Goal: Information Seeking & Learning: Check status

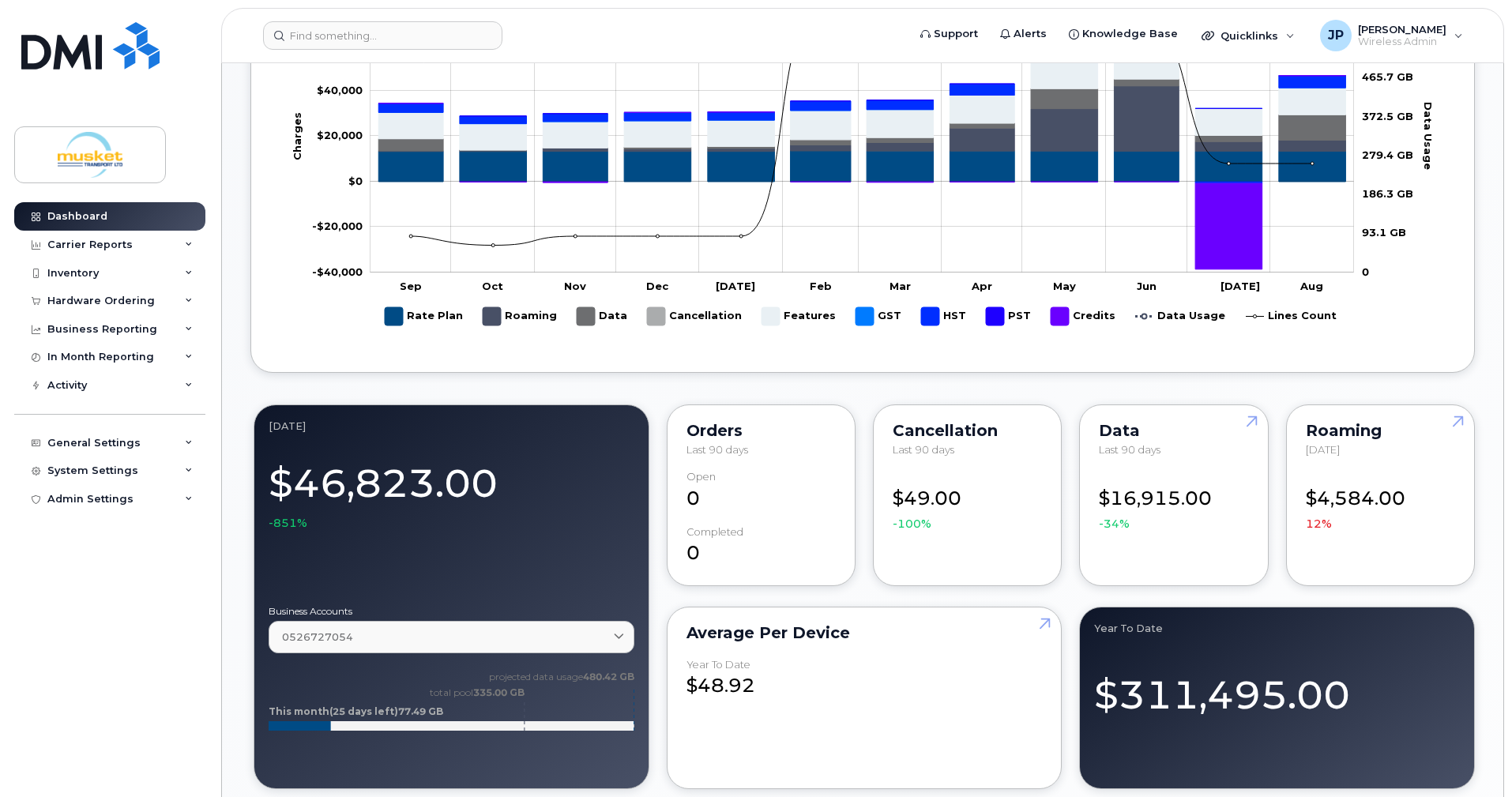
scroll to position [789, 0]
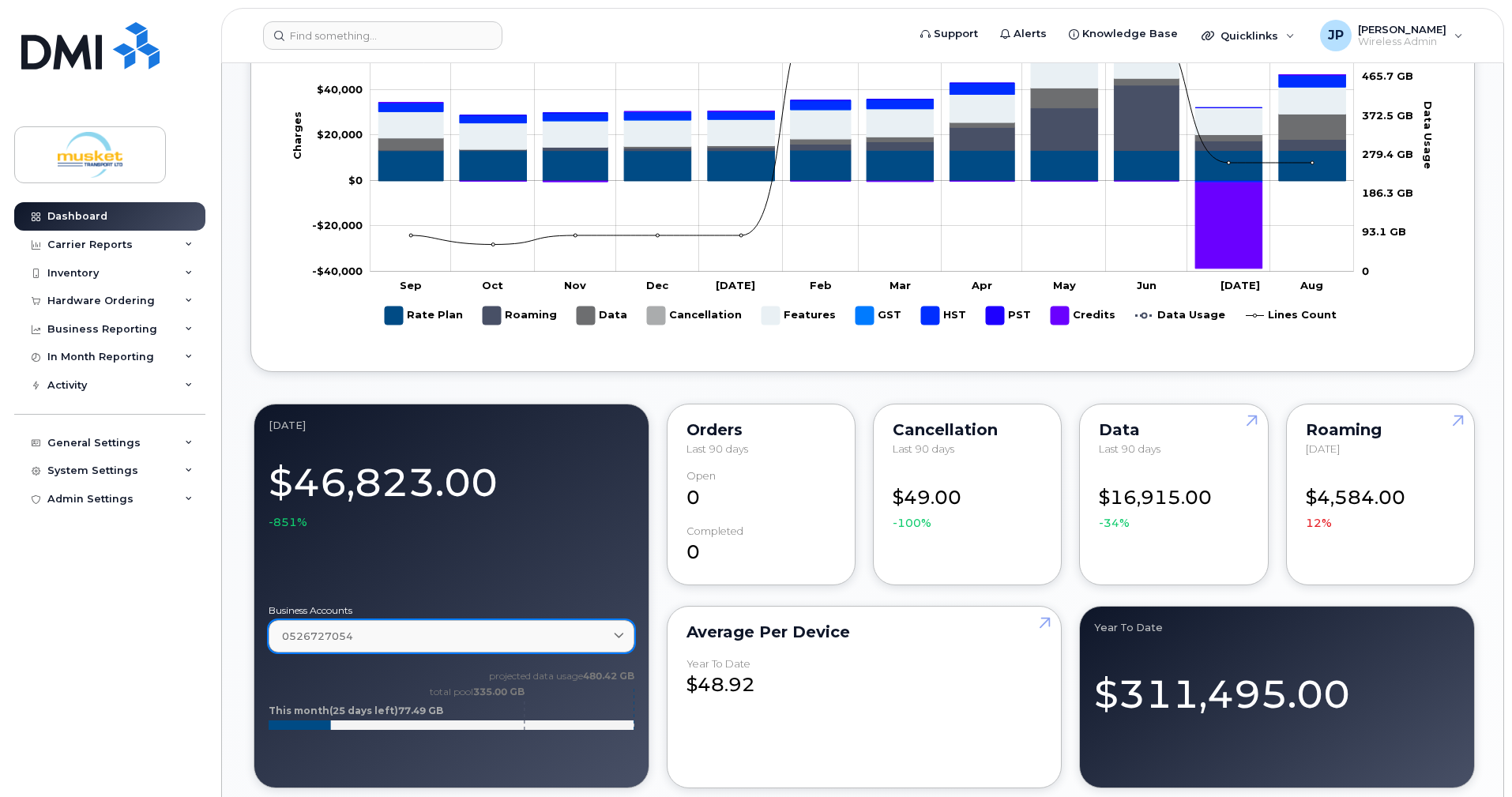
click at [619, 631] on icon at bounding box center [619, 636] width 10 height 10
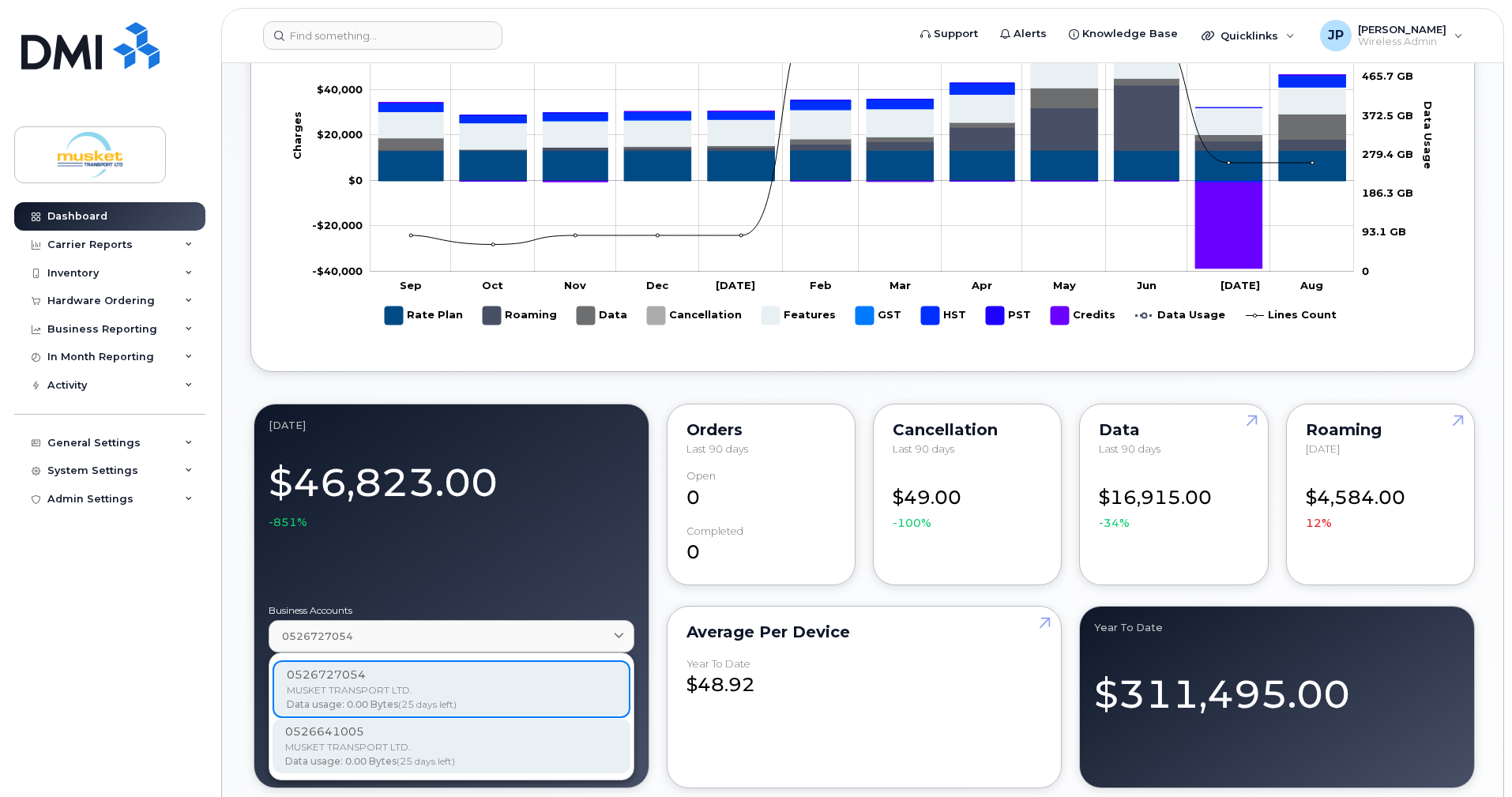
click at [505, 740] on div "MUSKET TRANSPORT LTD." at bounding box center [451, 747] width 332 height 14
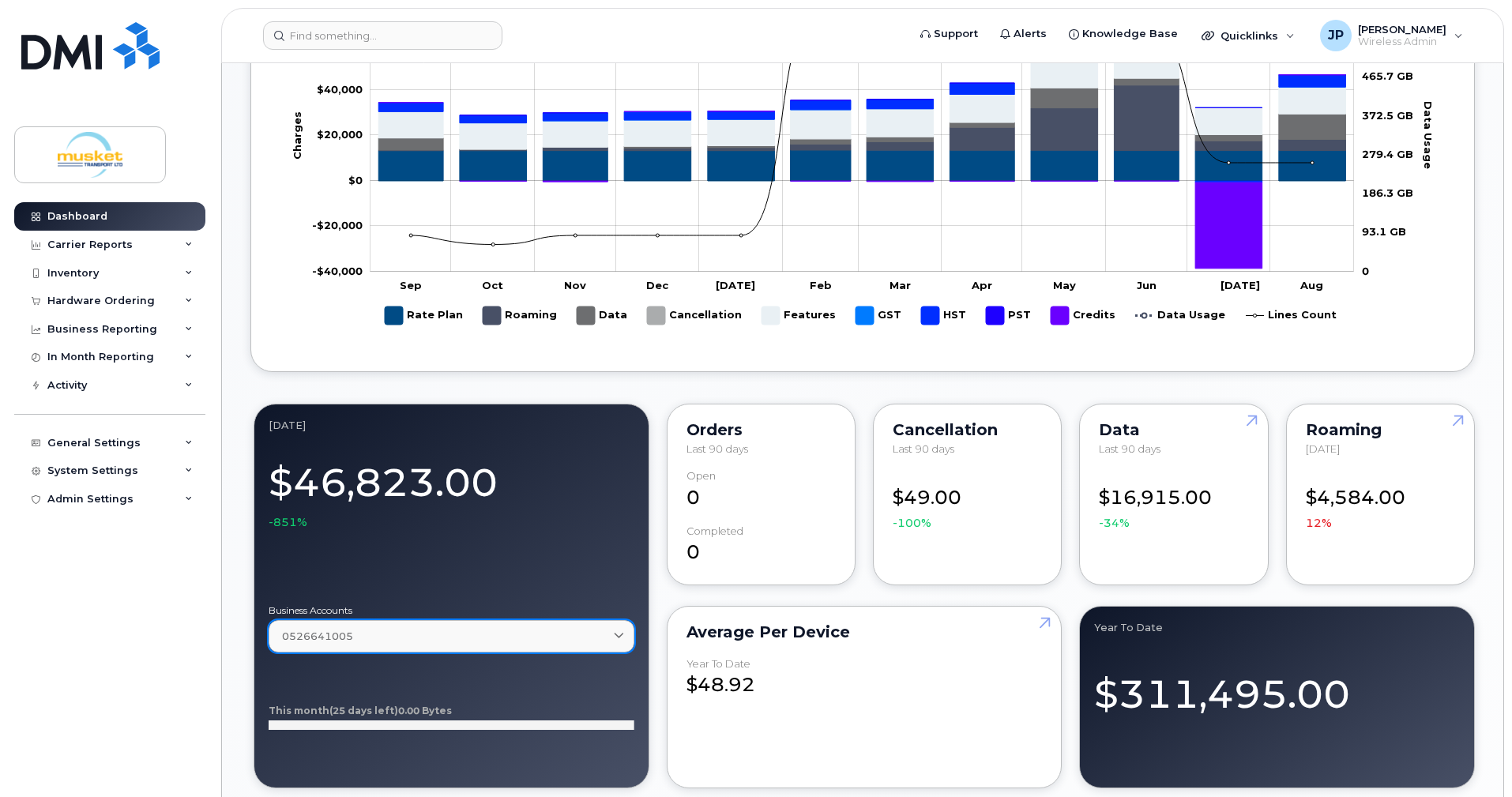
click at [620, 631] on icon at bounding box center [619, 636] width 10 height 10
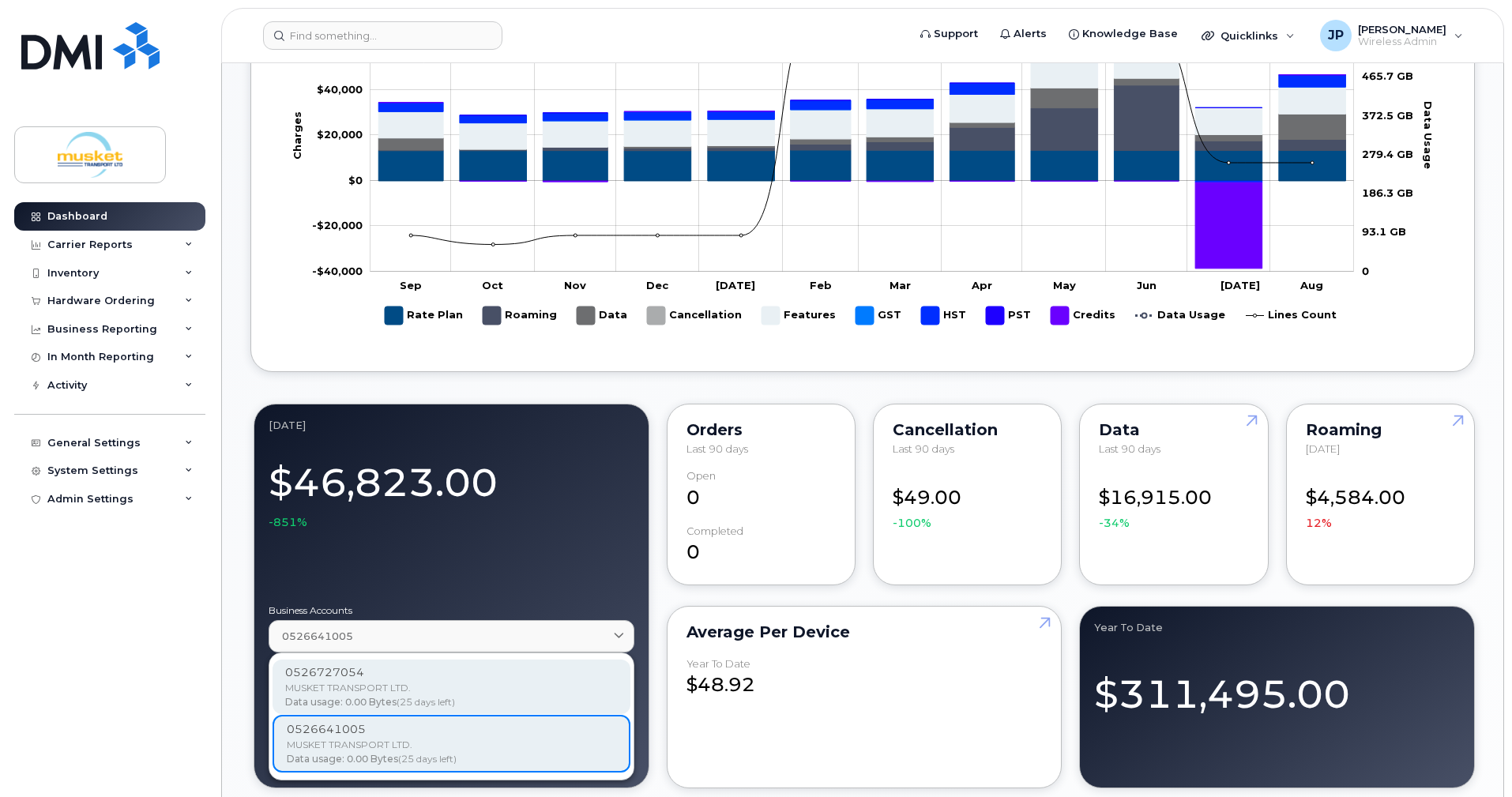
click at [477, 681] on div "MUSKET TRANSPORT LTD." at bounding box center [451, 687] width 332 height 14
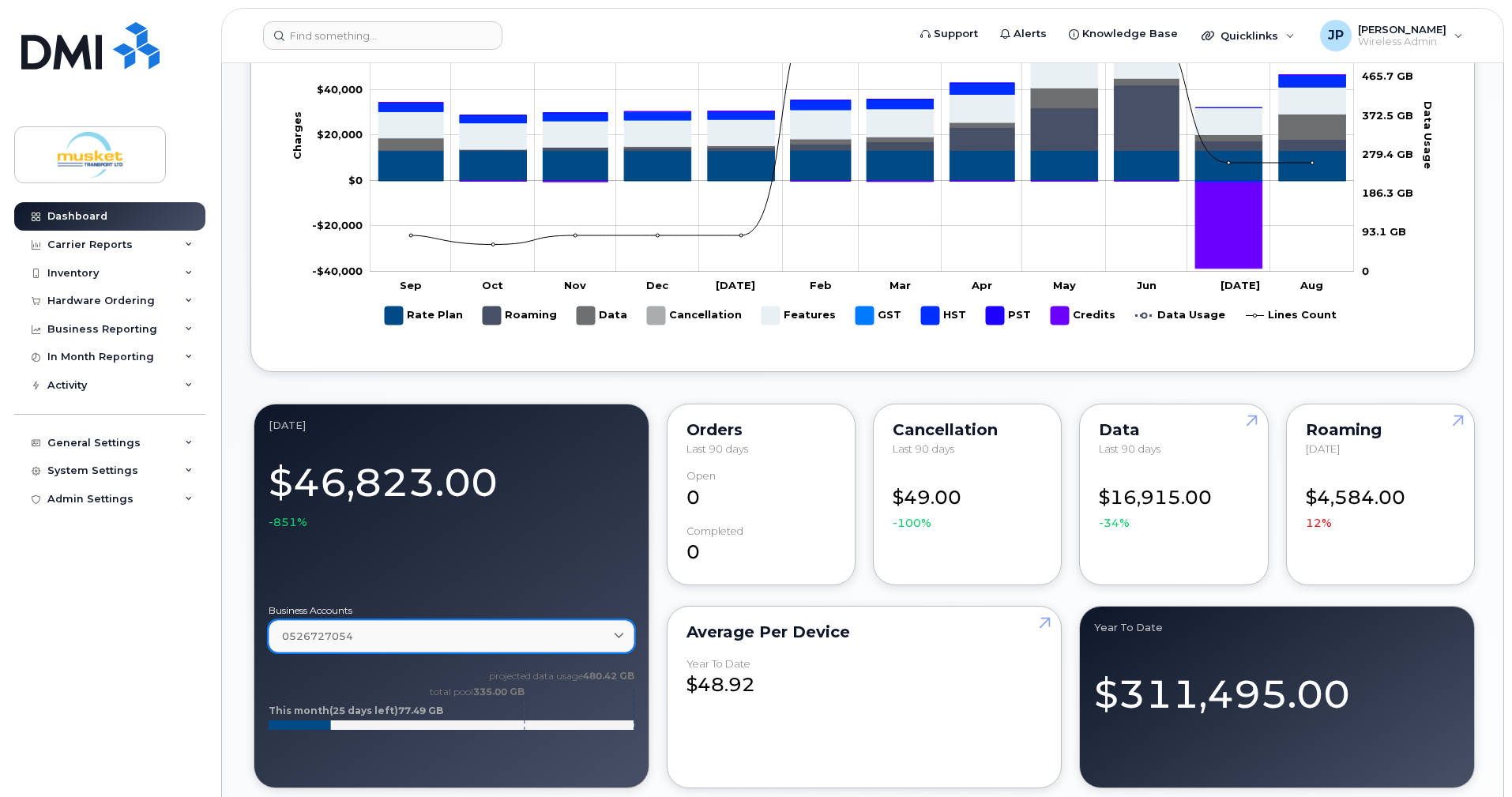
click at [616, 631] on icon at bounding box center [619, 636] width 10 height 10
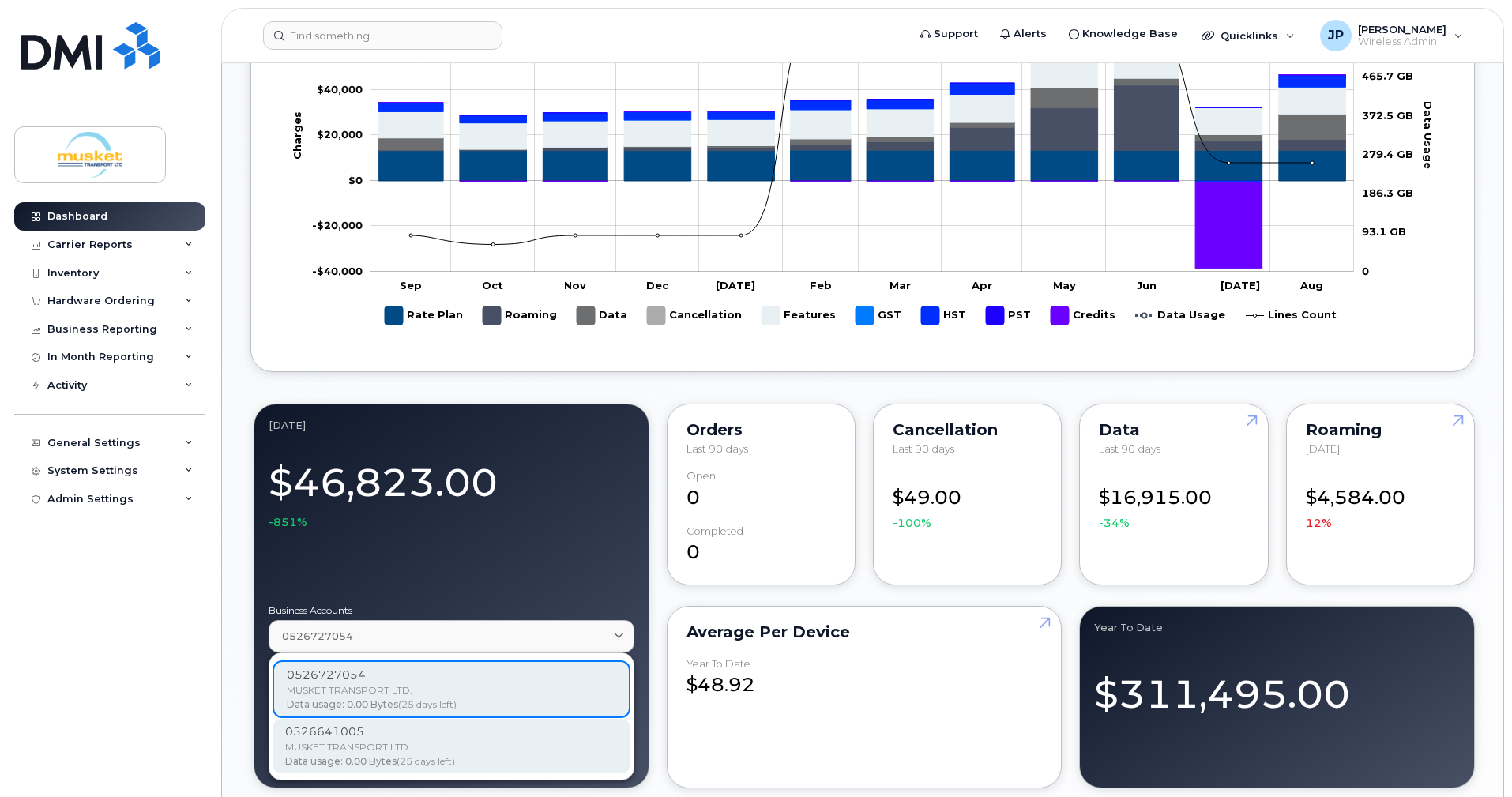
click at [568, 723] on div "0526641005" at bounding box center [451, 732] width 332 height 17
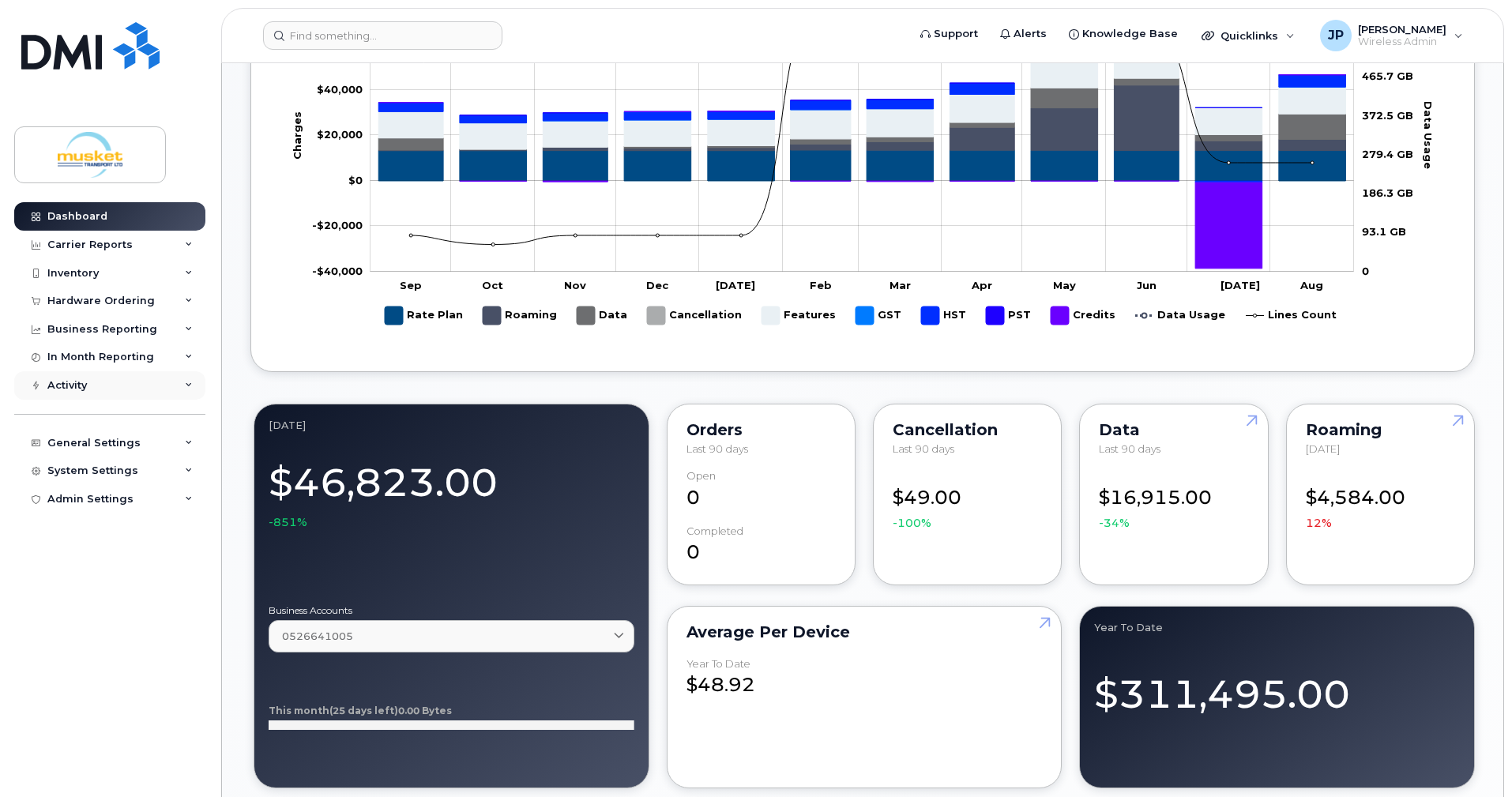
click at [132, 386] on div "Activity" at bounding box center [110, 385] width 191 height 28
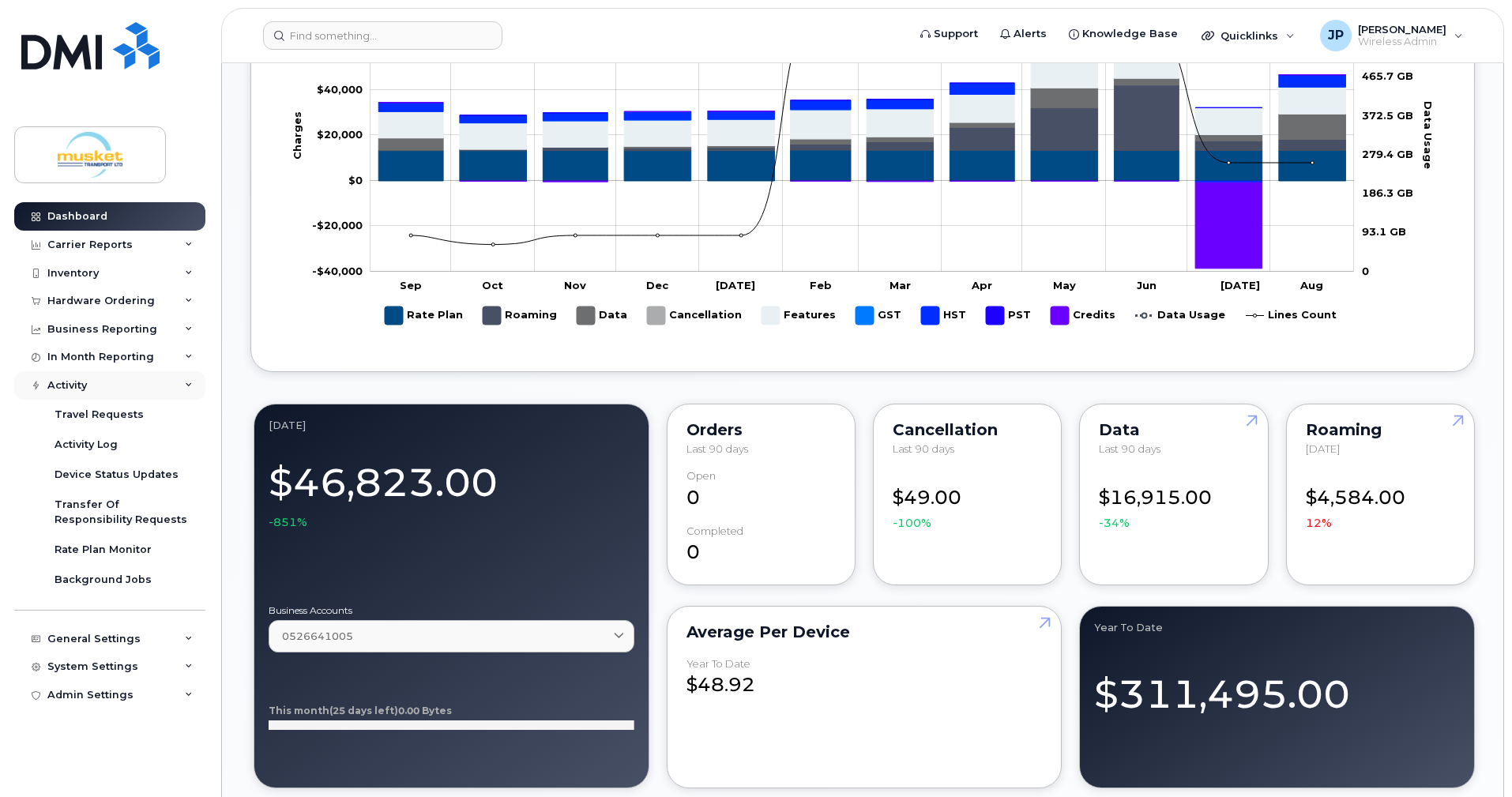
click at [132, 386] on div "Activity" at bounding box center [110, 385] width 191 height 28
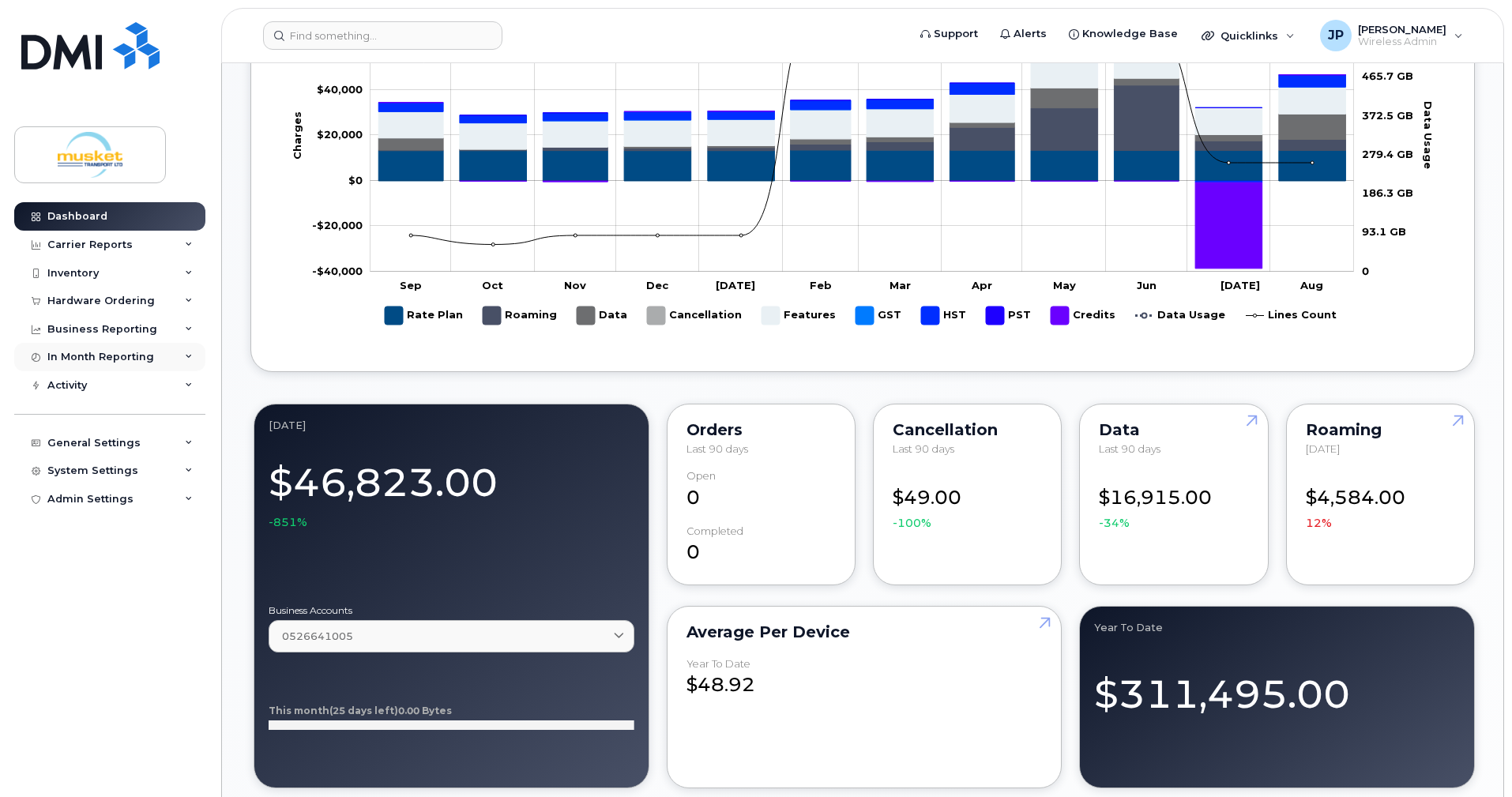
click at [131, 357] on div "In Month Reporting" at bounding box center [100, 357] width 106 height 13
click at [133, 316] on div "Business Reporting" at bounding box center [110, 329] width 191 height 28
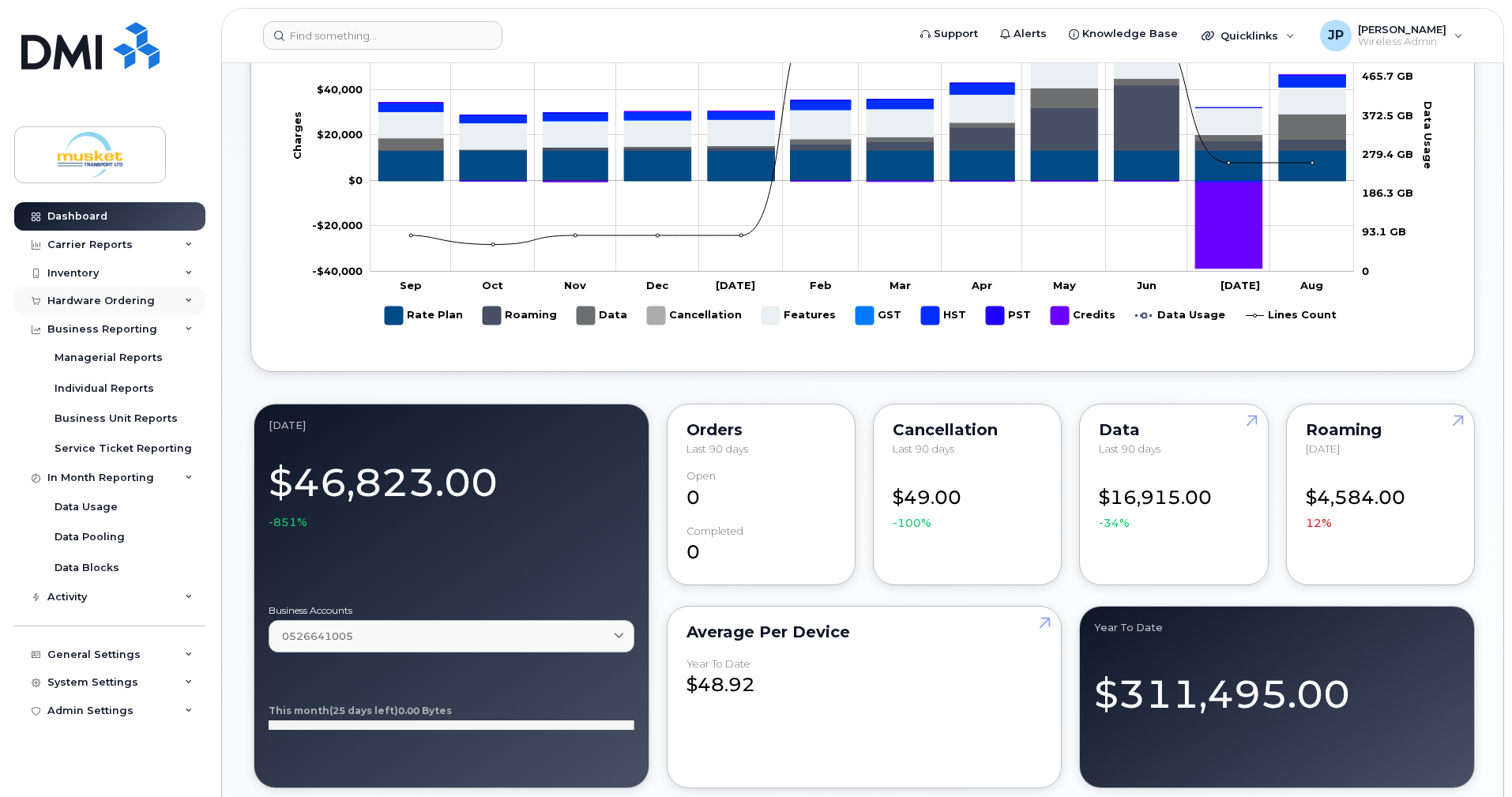
click at [125, 296] on div "Hardware Ordering" at bounding box center [101, 301] width 107 height 13
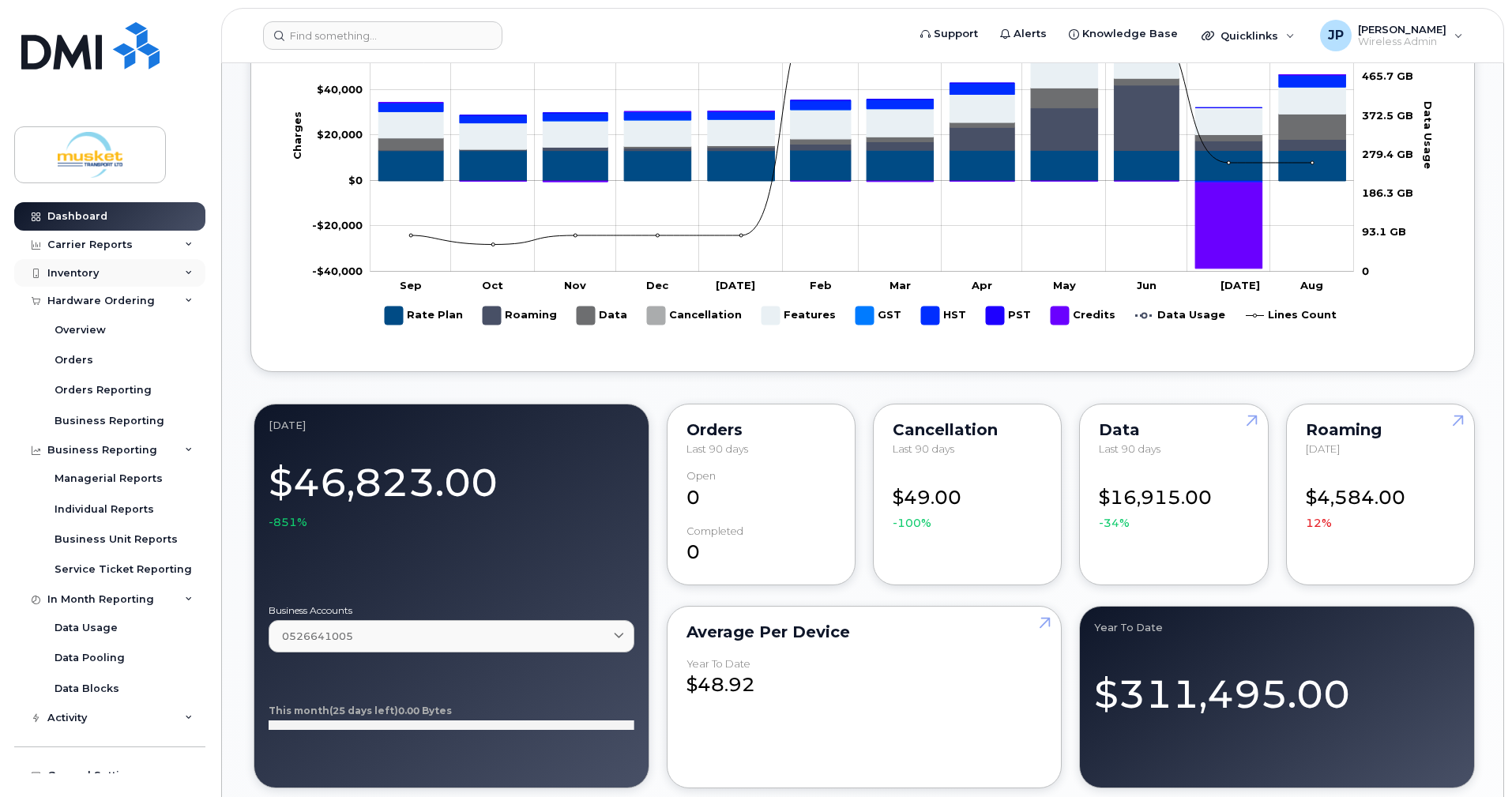
click at [125, 270] on div "Inventory" at bounding box center [110, 273] width 191 height 28
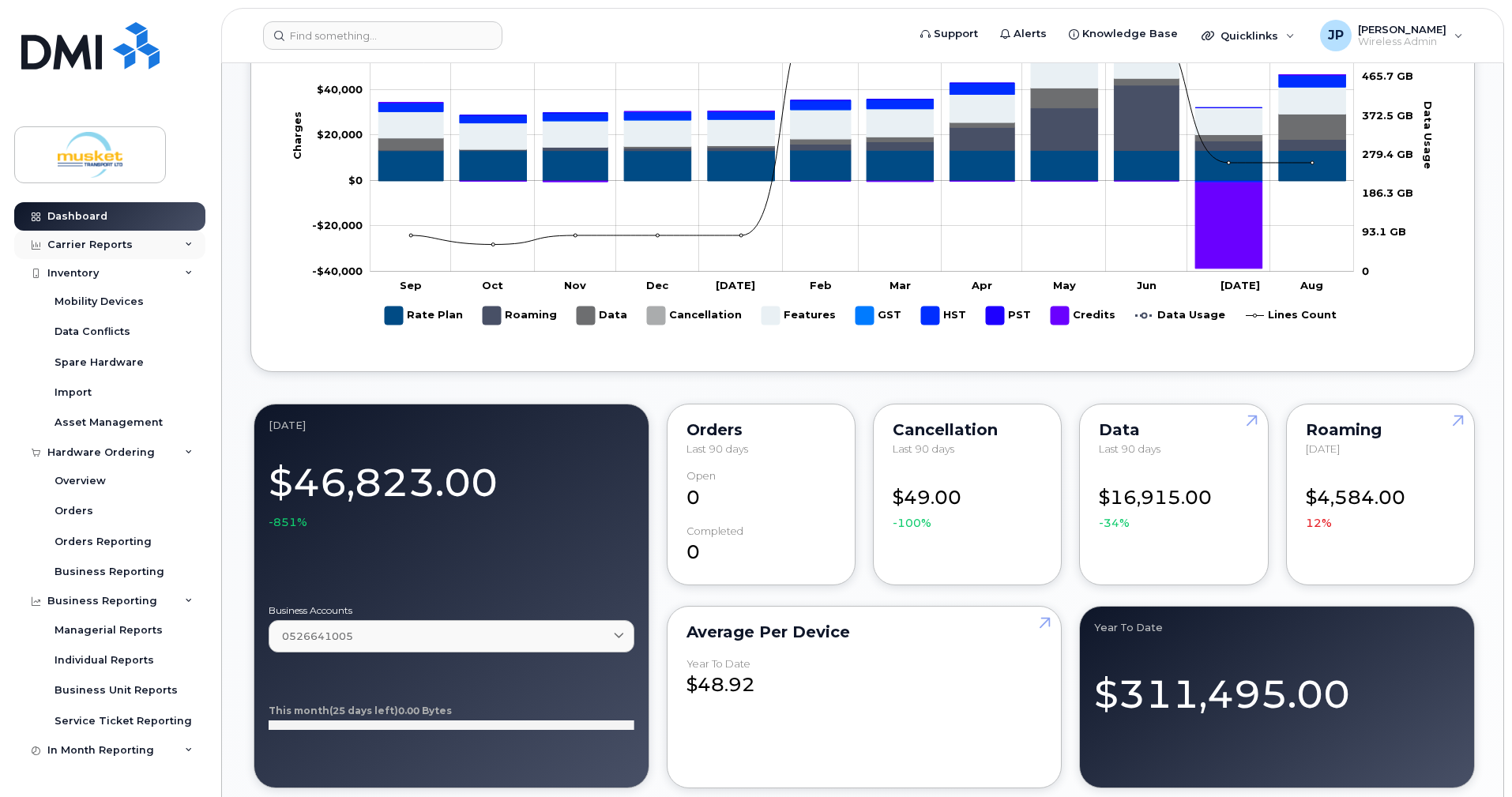
click at [158, 249] on div "Carrier Reports" at bounding box center [110, 244] width 191 height 28
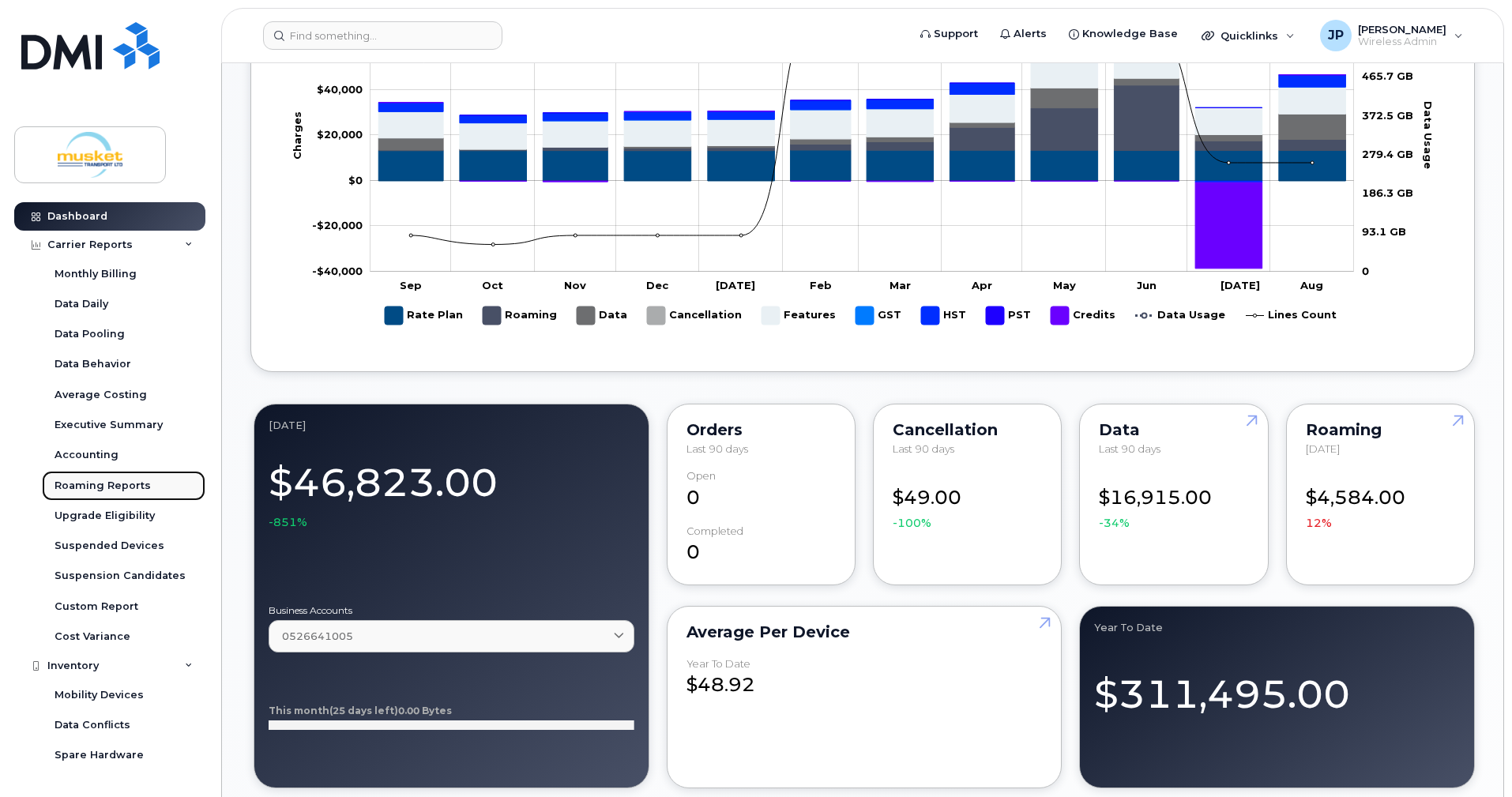
click at [130, 484] on div "Roaming Reports" at bounding box center [102, 486] width 96 height 14
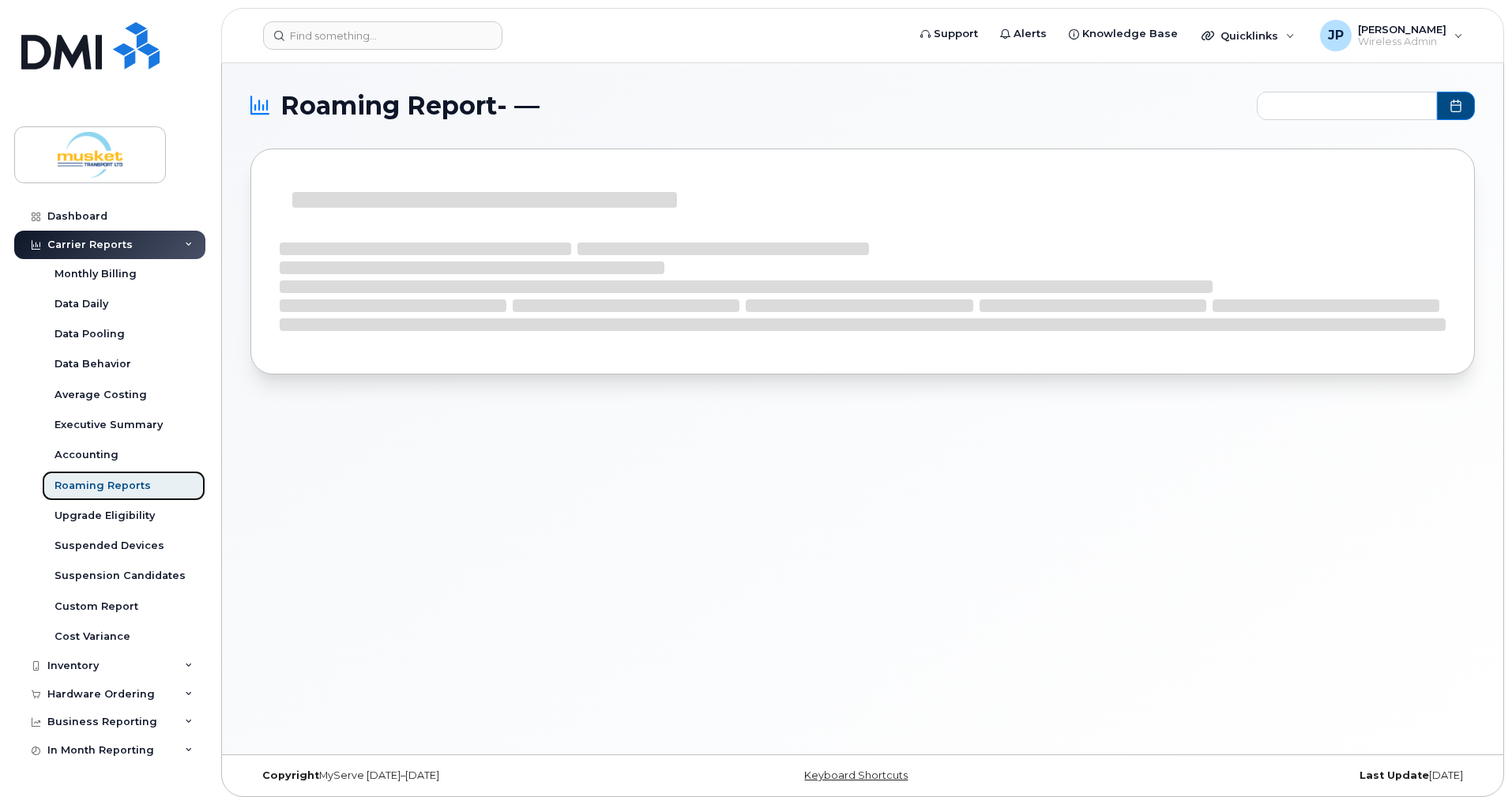
type input "2024-09 - 2025-08"
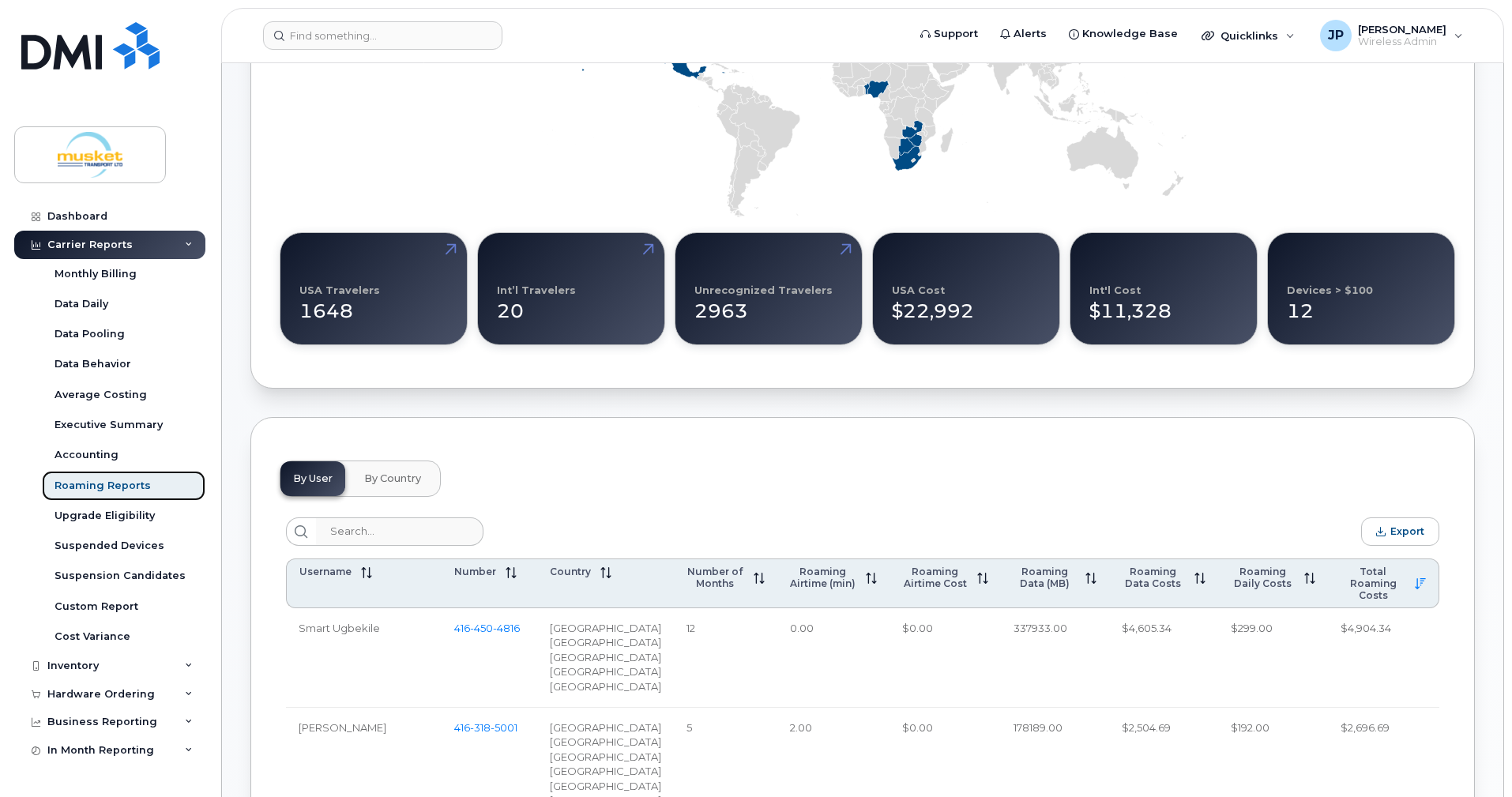
scroll to position [474, 0]
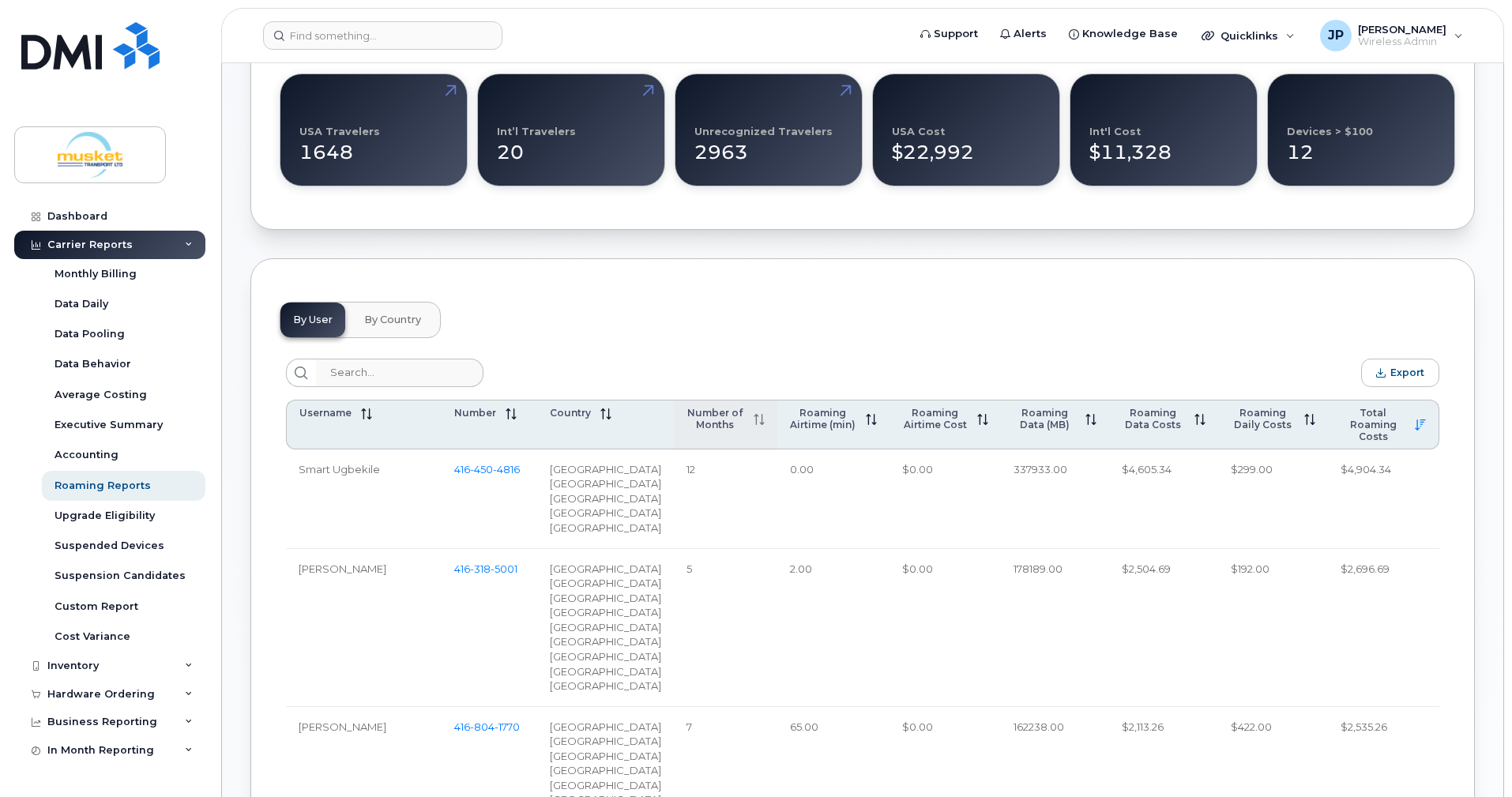
click at [756, 415] on icon at bounding box center [756, 419] width 1 height 11
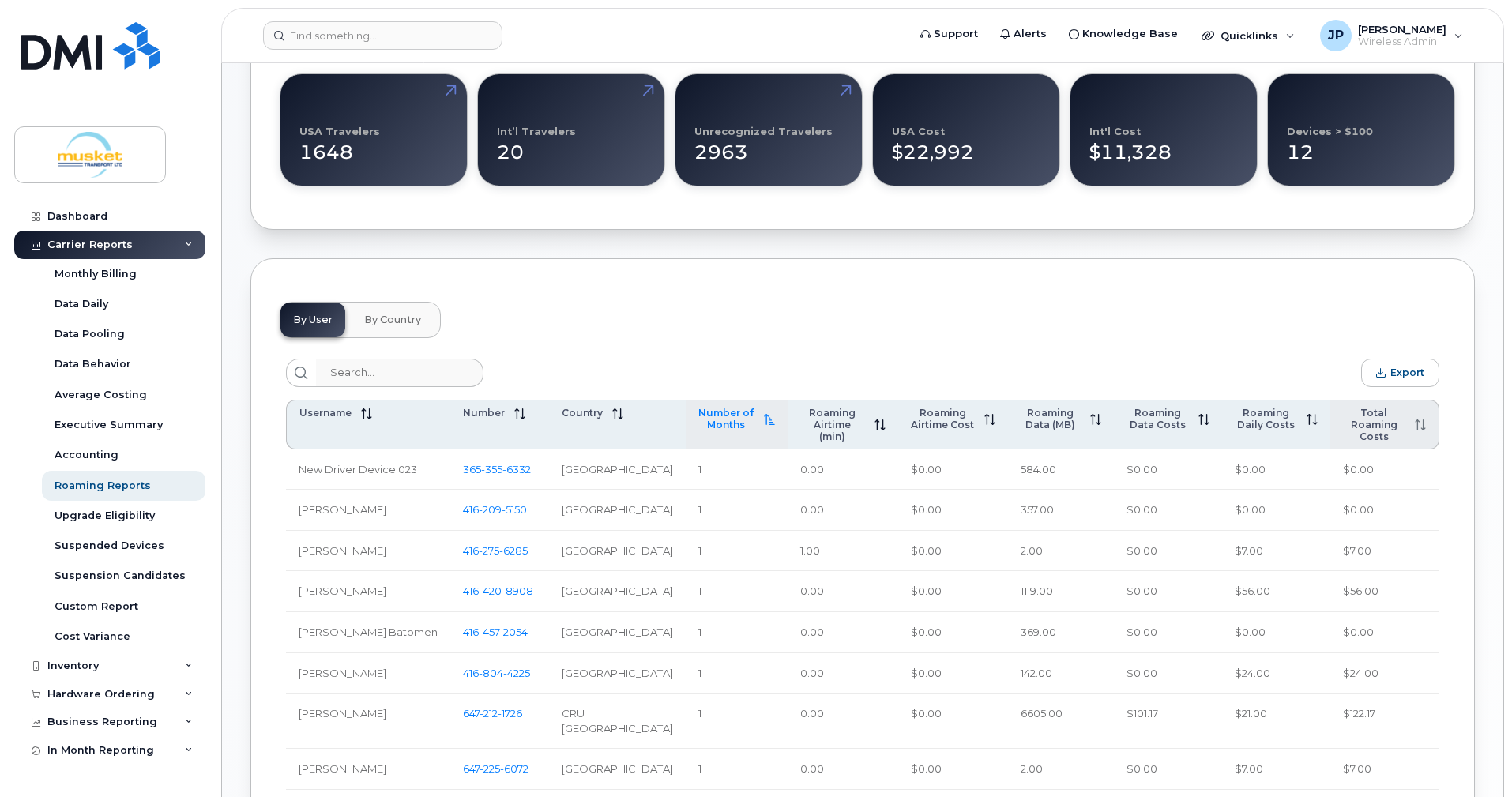
click at [1416, 418] on span at bounding box center [1415, 424] width 21 height 13
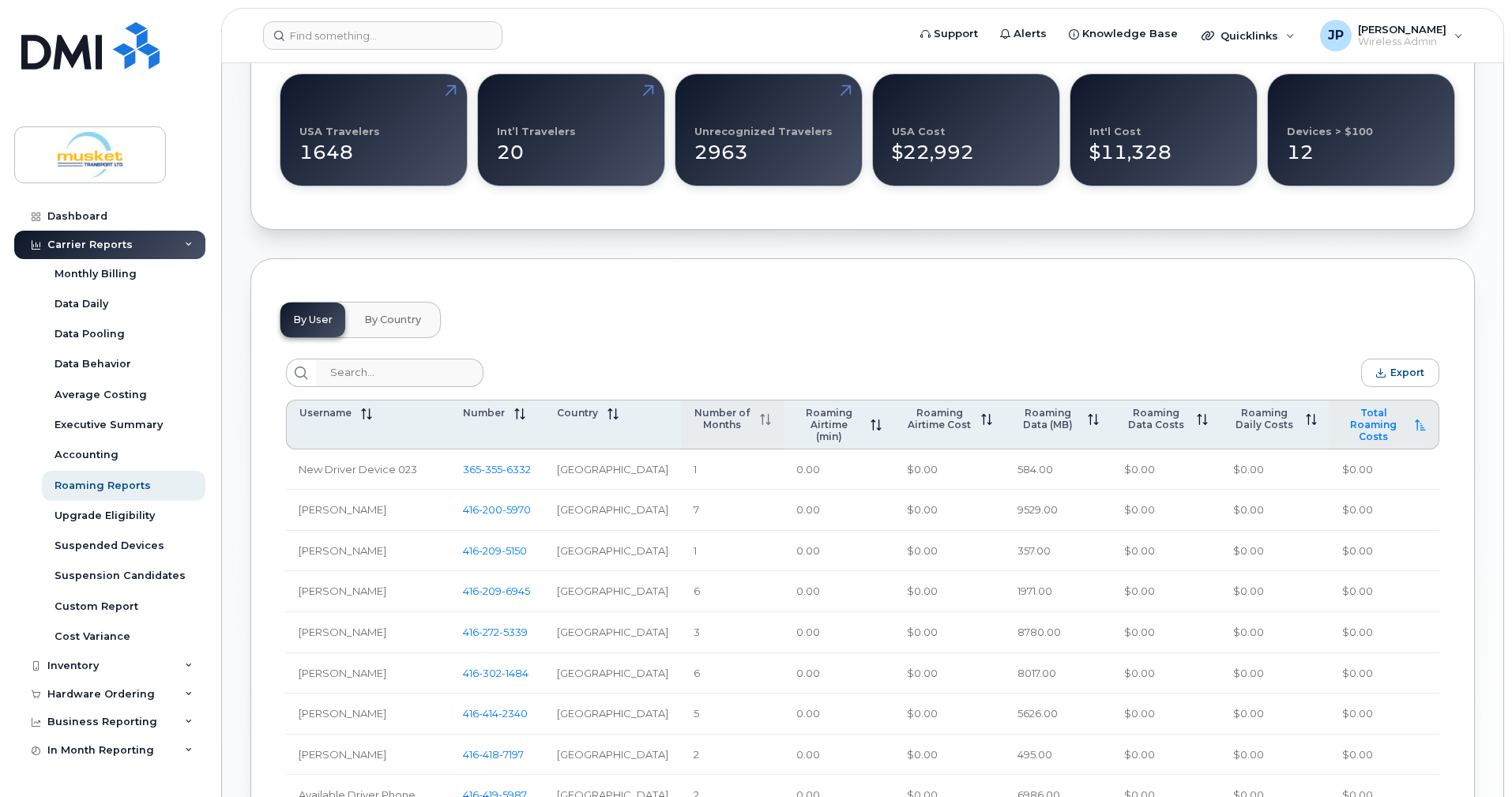
click at [1417, 417] on div "Total Roaming Costs" at bounding box center [1384, 424] width 84 height 35
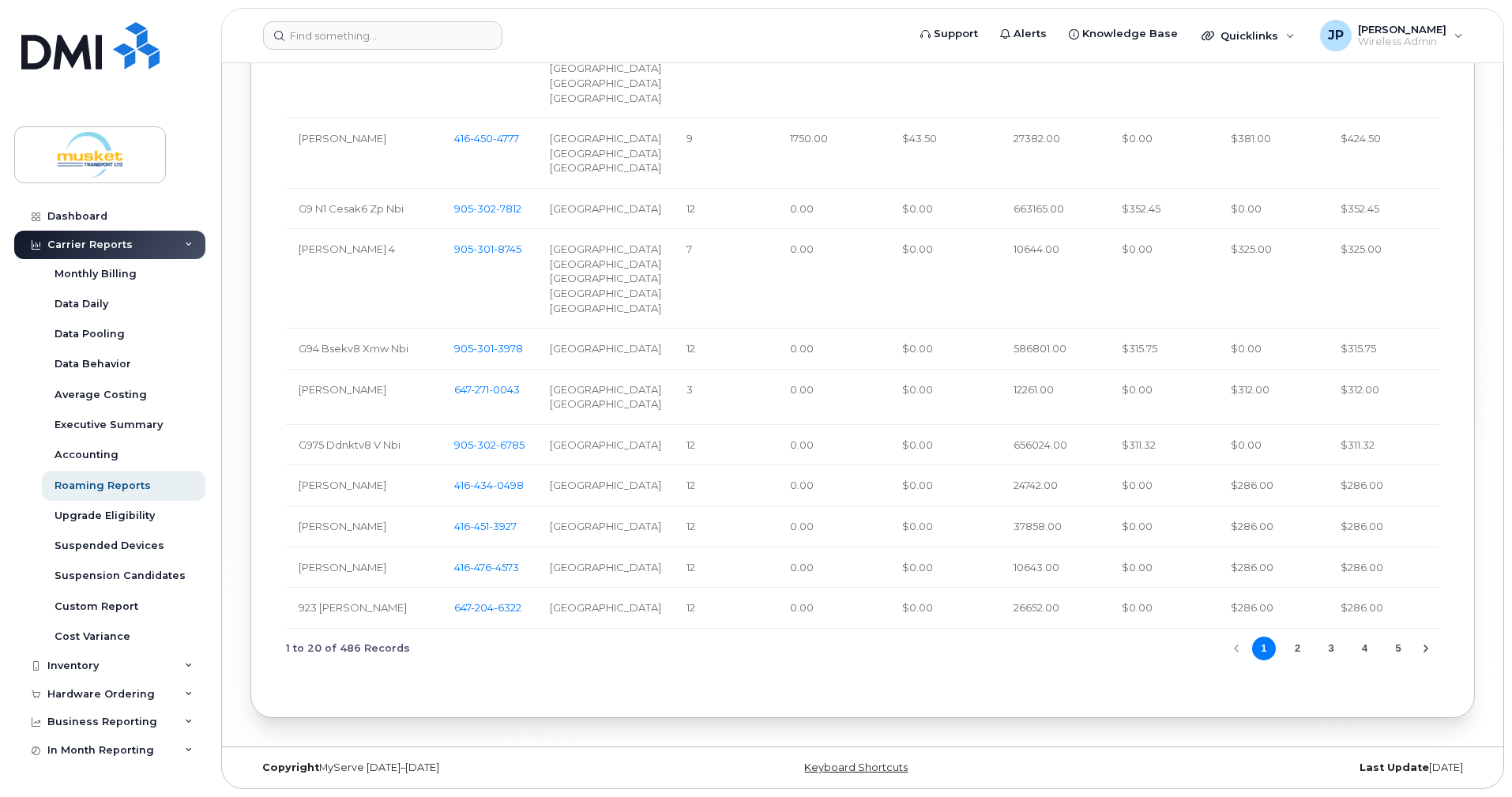
scroll to position [2121, 0]
click at [151, 239] on div "Carrier Reports" at bounding box center [110, 244] width 191 height 28
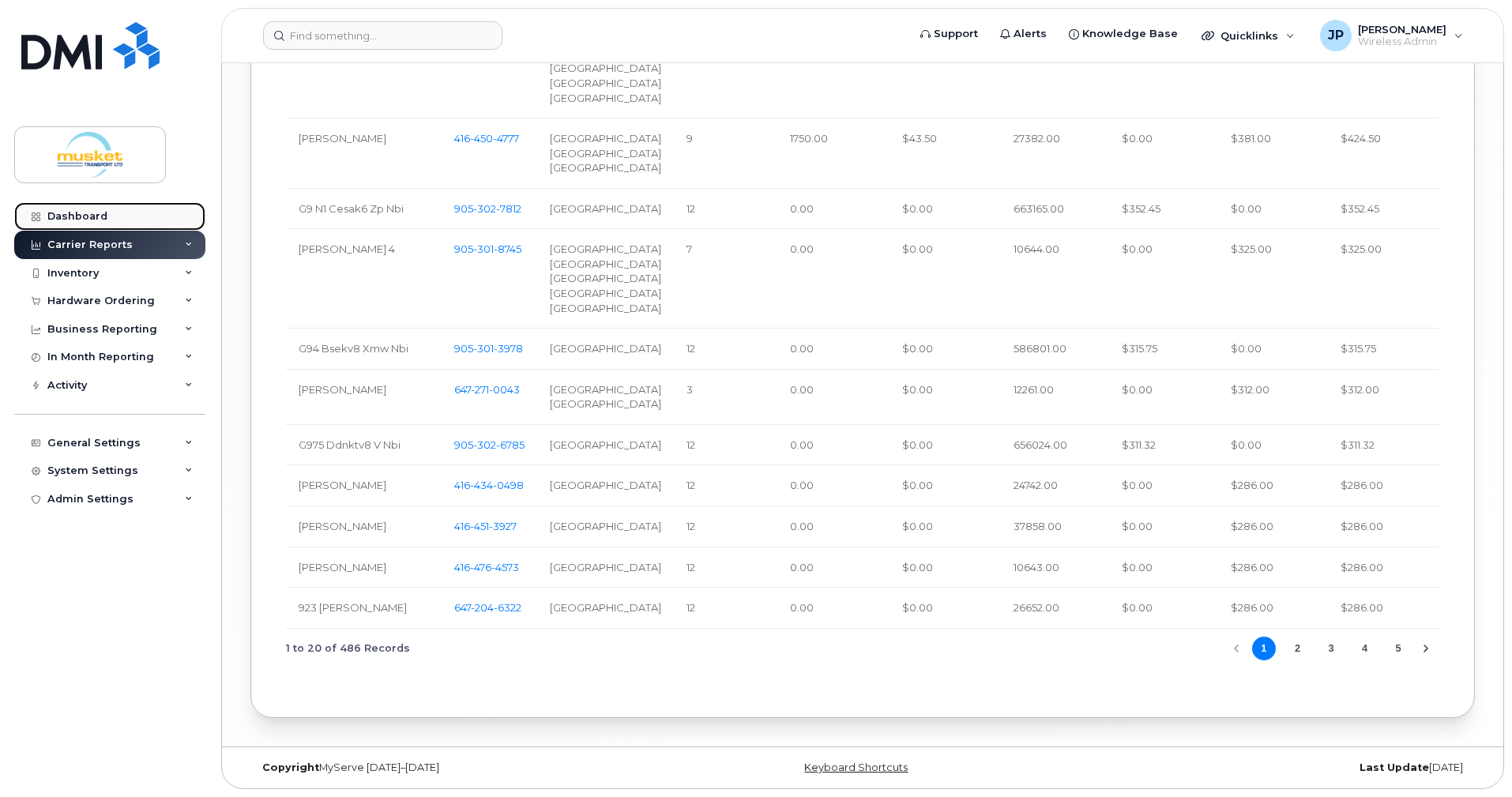
click at [71, 215] on div "Dashboard" at bounding box center [78, 216] width 60 height 13
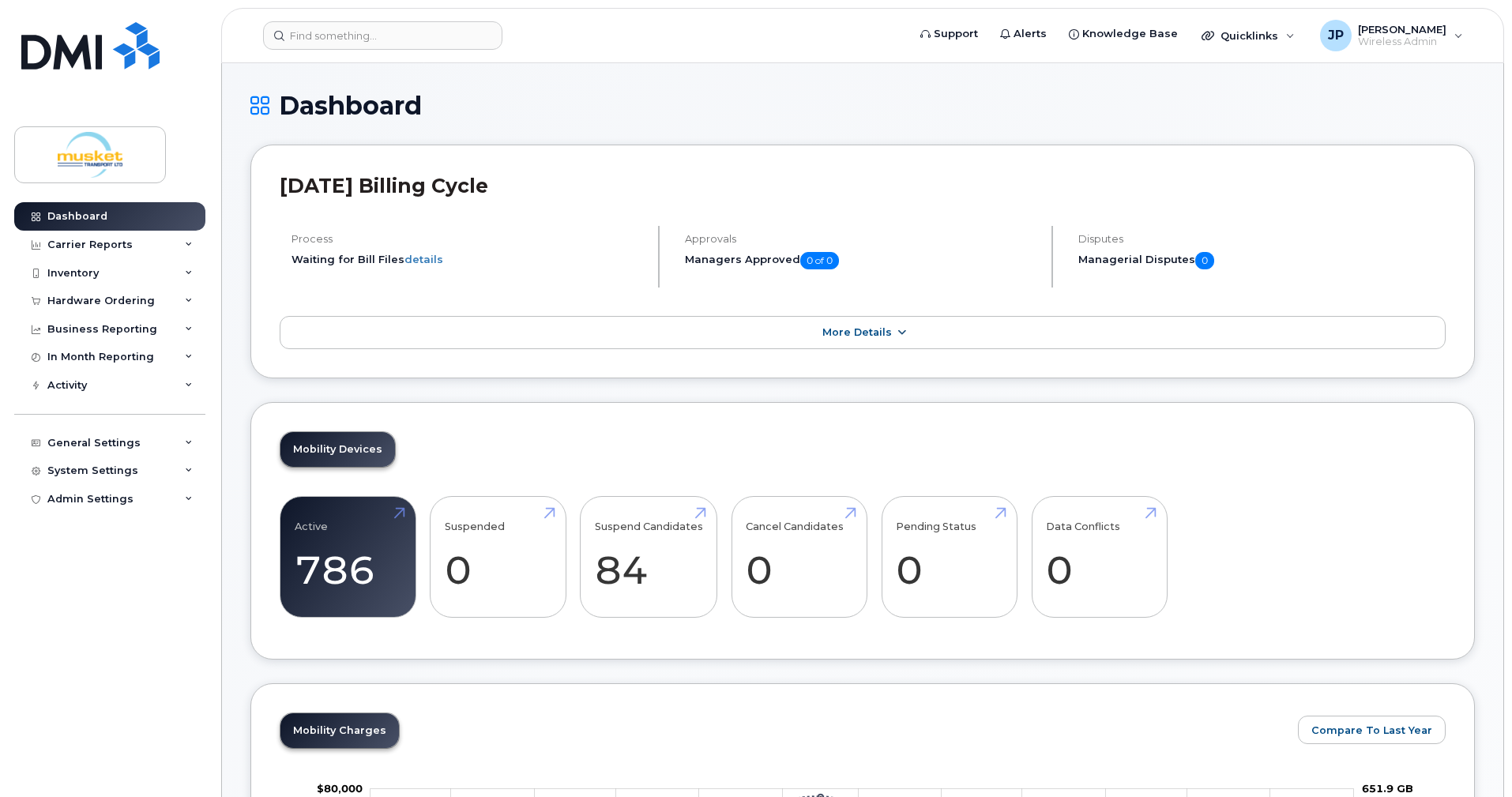
click at [895, 328] on icon at bounding box center [901, 333] width 13 height 10
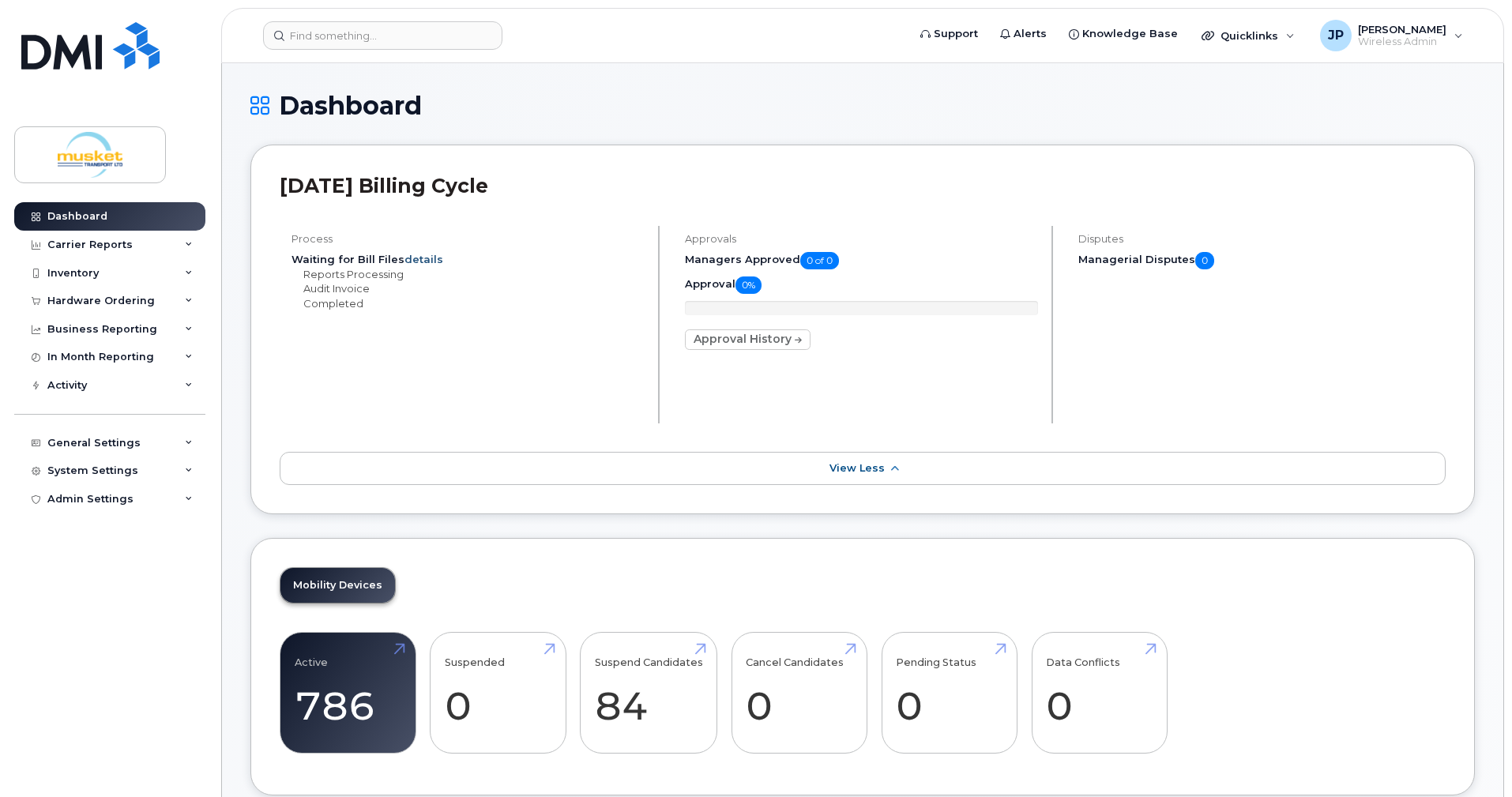
click at [411, 253] on link "details" at bounding box center [424, 259] width 39 height 13
click at [414, 253] on link "details" at bounding box center [424, 259] width 39 height 13
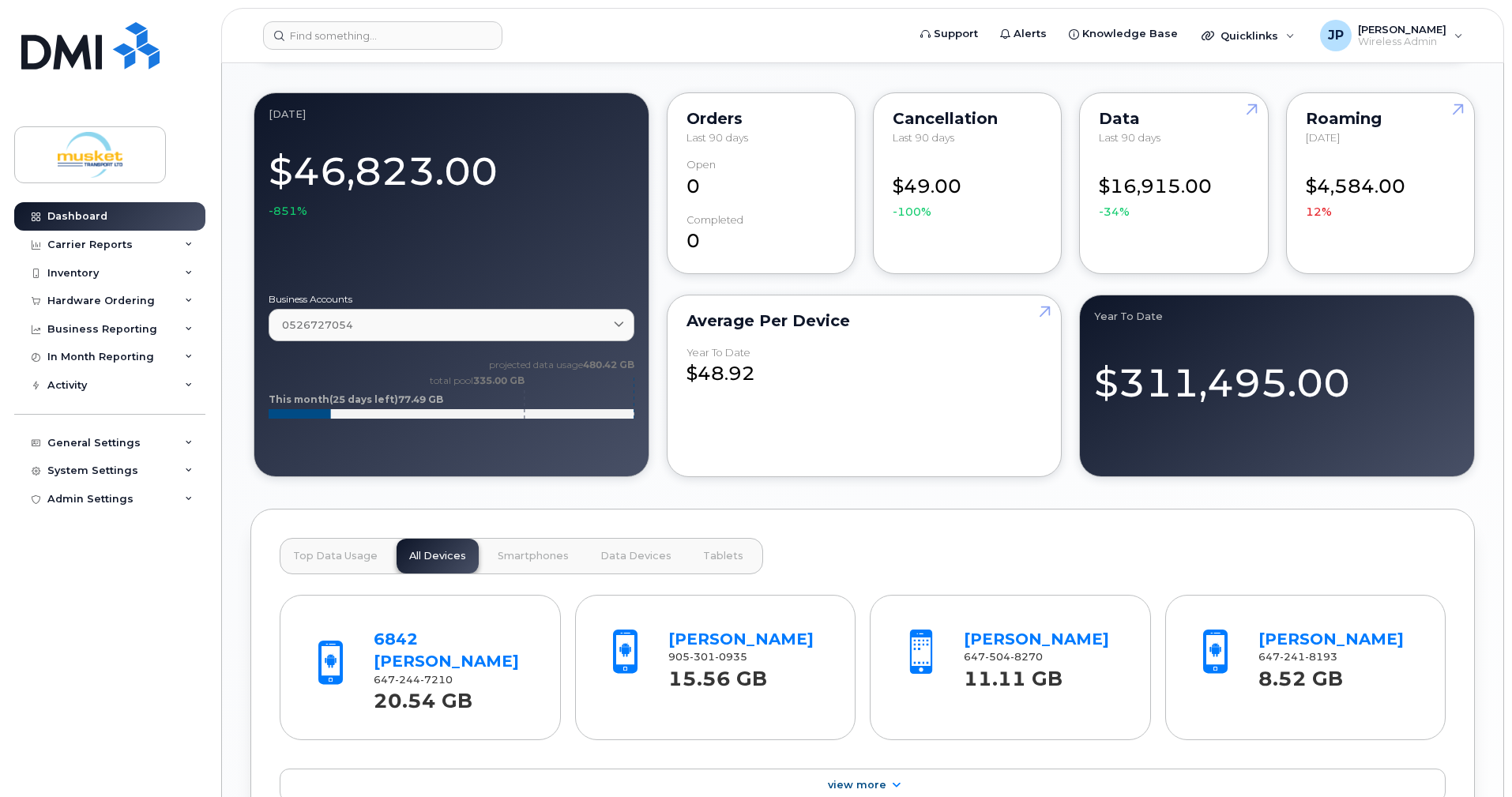
scroll to position [1263, 0]
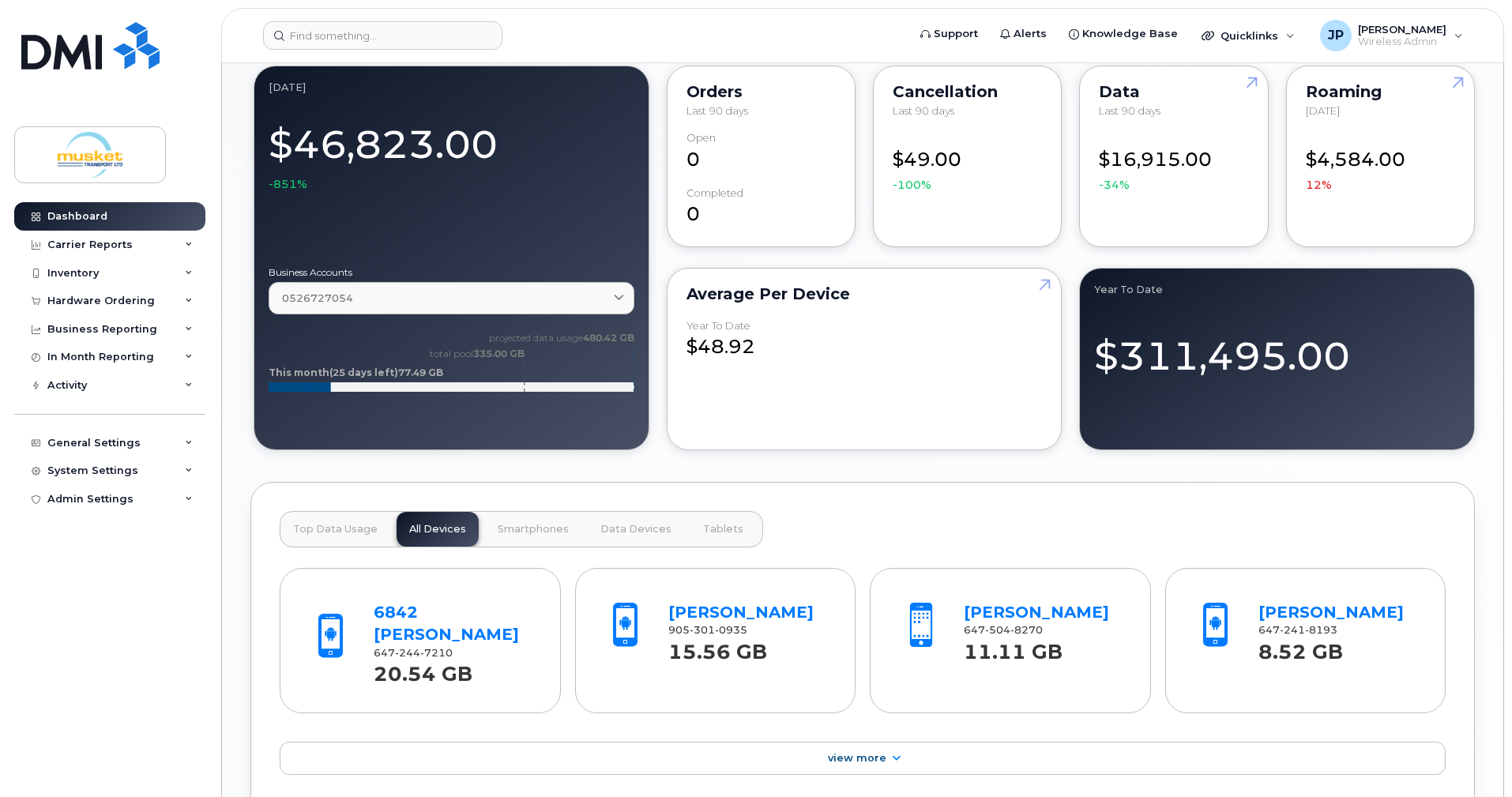
click at [337, 523] on span "Top Data Usage" at bounding box center [335, 529] width 85 height 13
click at [630, 523] on span "Data Devices" at bounding box center [635, 529] width 71 height 13
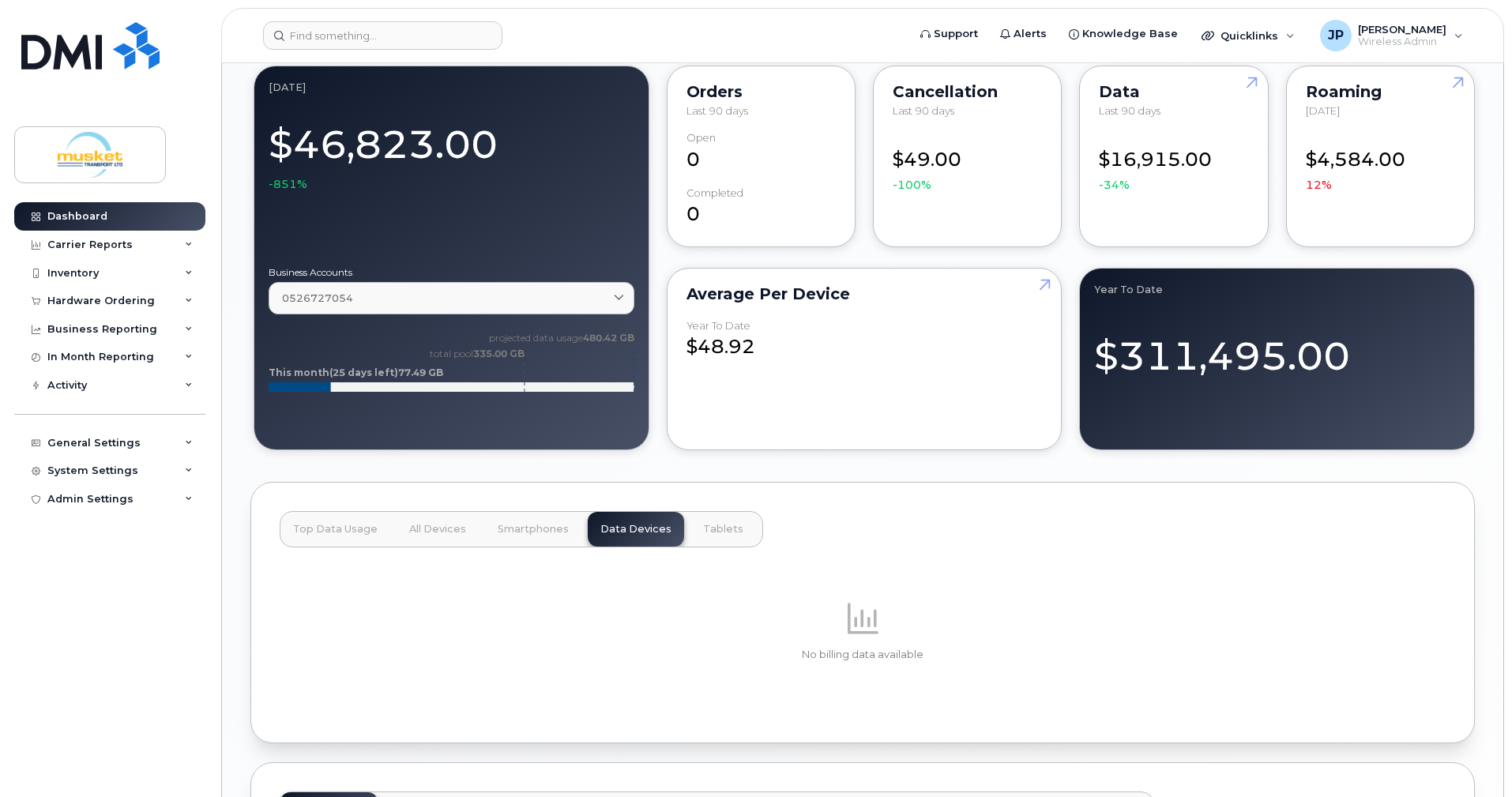
click at [718, 523] on span "Tablets" at bounding box center [723, 529] width 40 height 13
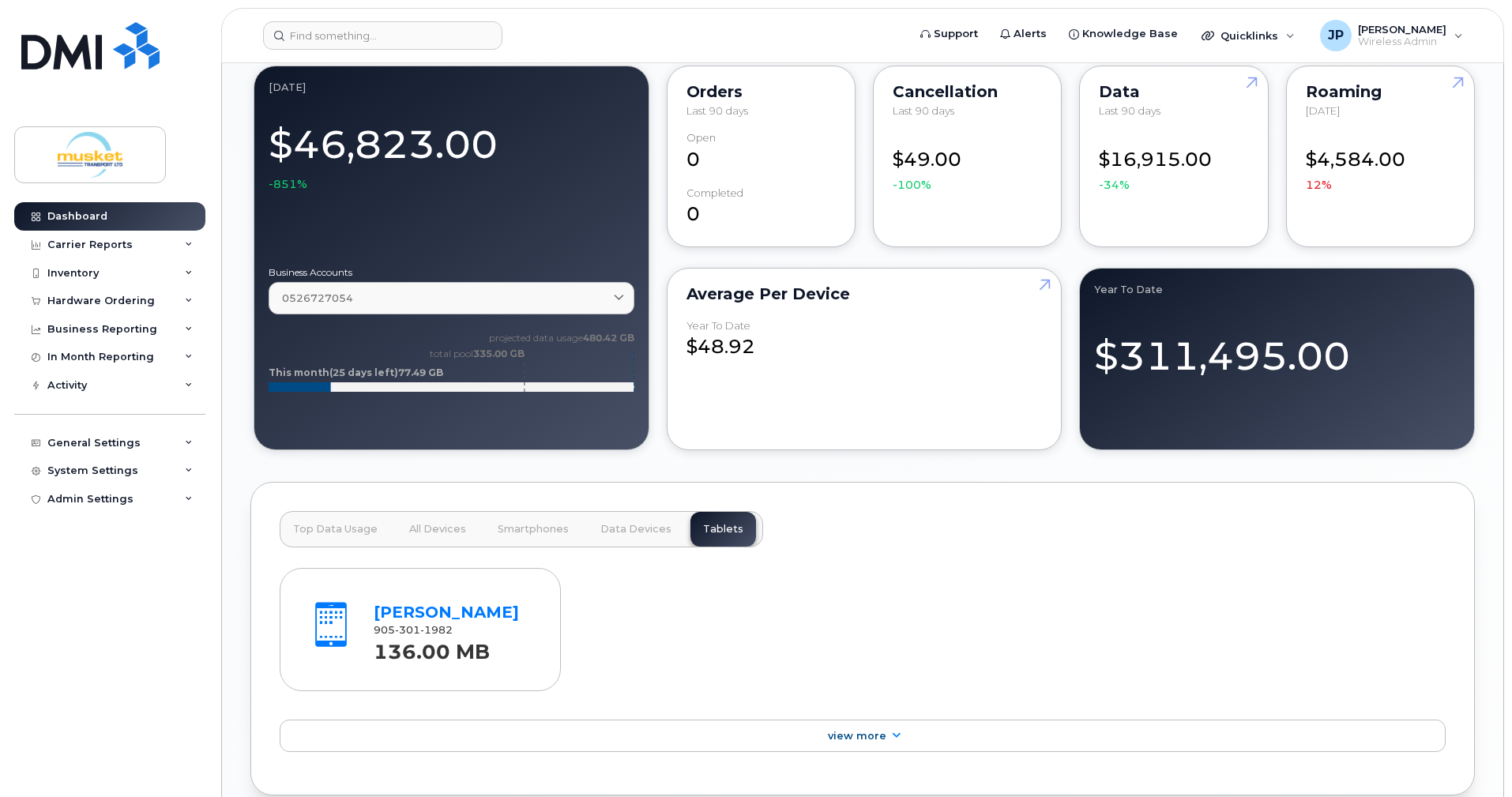
click at [527, 523] on span "Smartphones" at bounding box center [532, 529] width 71 height 13
